Goal: Transaction & Acquisition: Subscribe to service/newsletter

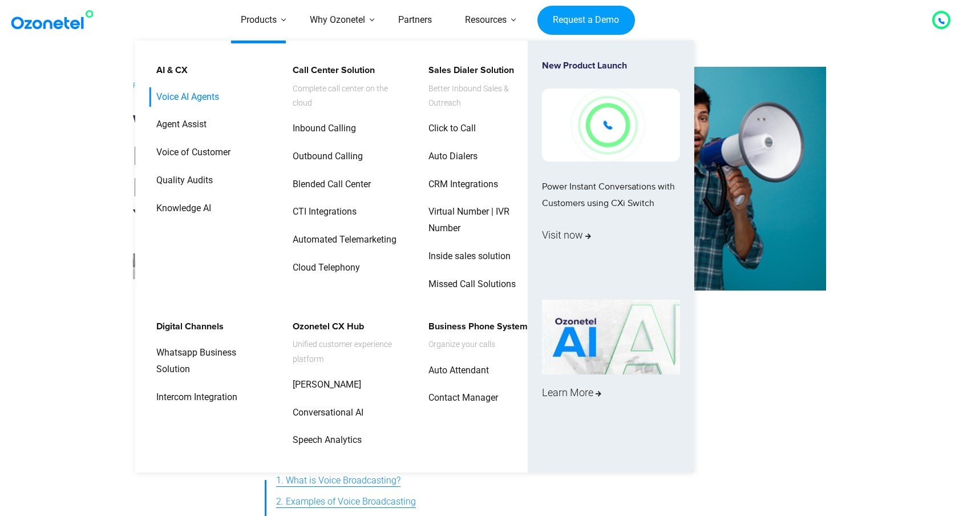
click at [209, 99] on link "Voice AI Agents" at bounding box center [185, 97] width 72 height 20
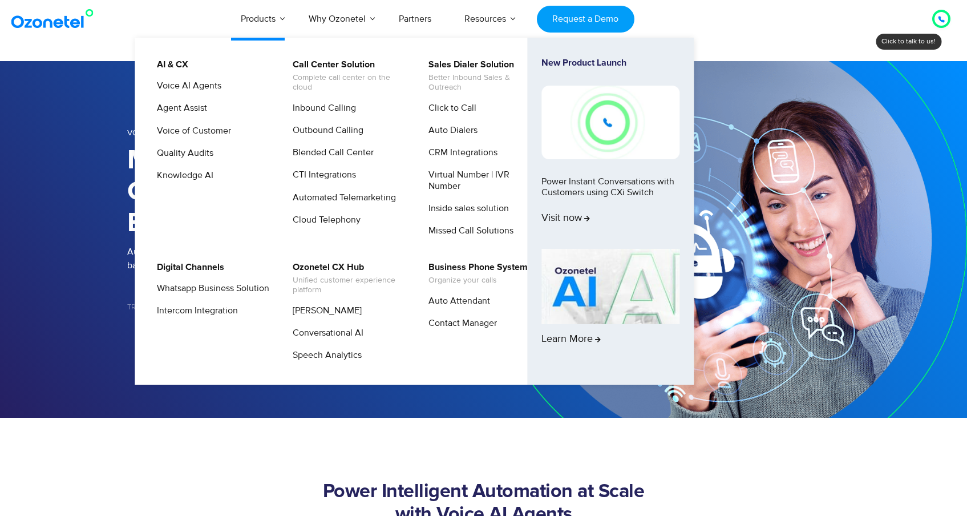
click at [267, 33] on li "Products AI & CX Voice AI Agents Agent Assist Voice of Customer Quality Audits …" at bounding box center [258, 19] width 68 height 38
click at [205, 132] on link "Voice of Customer" at bounding box center [190, 131] width 83 height 14
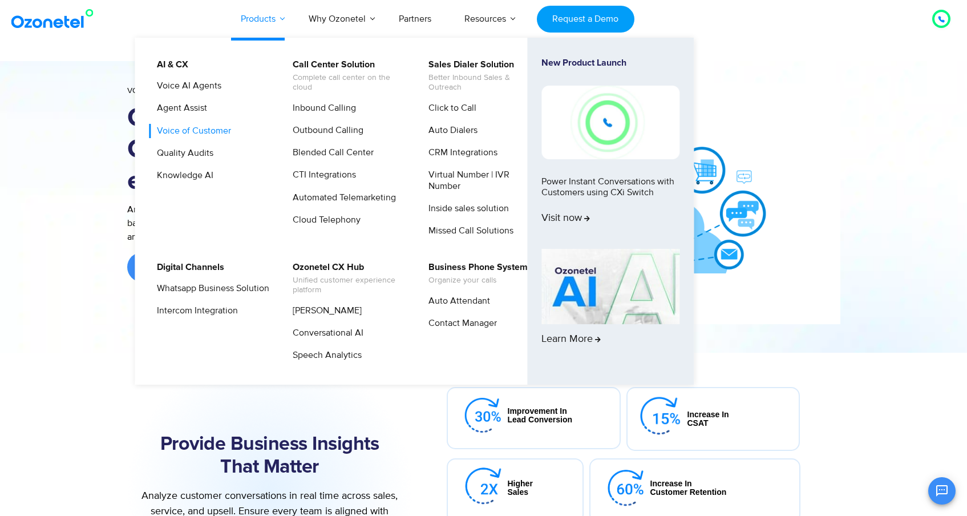
click at [275, 19] on link "Products" at bounding box center [258, 19] width 68 height 38
click at [346, 196] on link "Automated Telemarketing" at bounding box center [341, 197] width 112 height 14
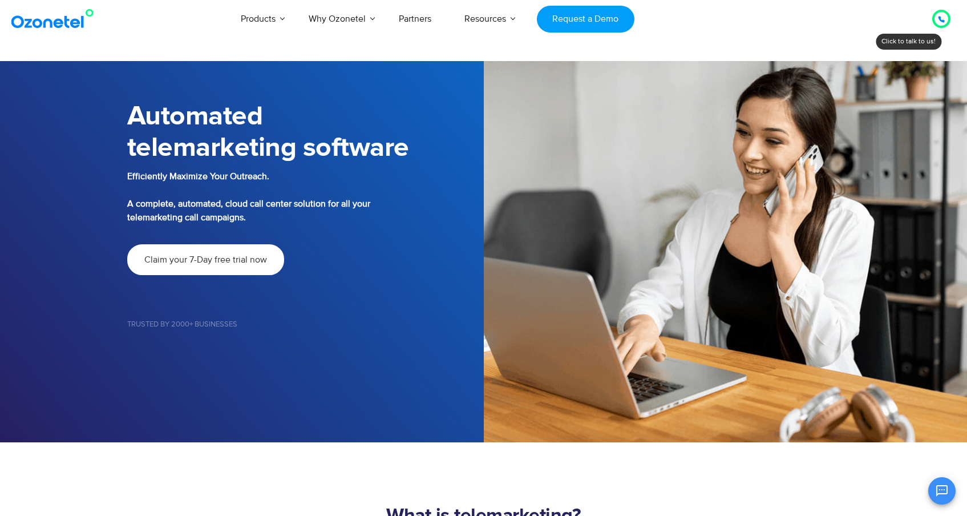
click at [245, 249] on link "Claim your 7-Day free trial now" at bounding box center [205, 259] width 157 height 31
